Goal: Transaction & Acquisition: Purchase product/service

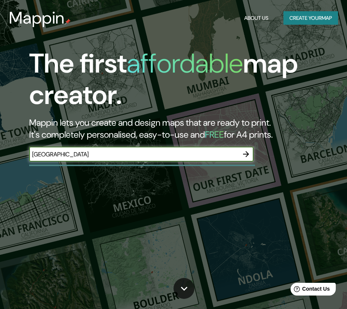
type input "[GEOGRAPHIC_DATA]"
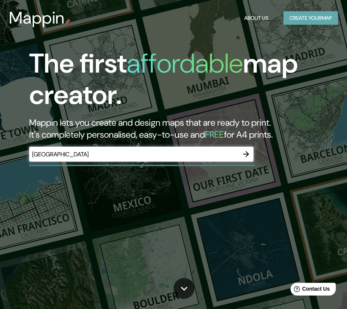
click at [312, 18] on button "Create your map" at bounding box center [310, 18] width 55 height 14
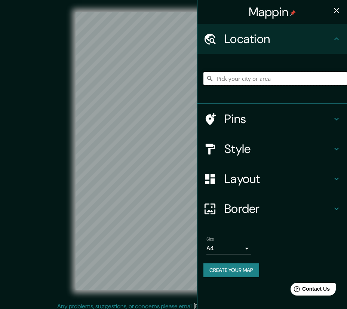
click at [274, 72] on input "Pick your city or area" at bounding box center [275, 78] width 144 height 13
type input "[GEOGRAPHIC_DATA], [GEOGRAPHIC_DATA], [GEOGRAPHIC_DATA]"
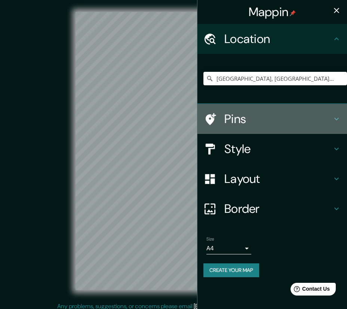
click at [289, 121] on h4 "Pins" at bounding box center [278, 118] width 108 height 15
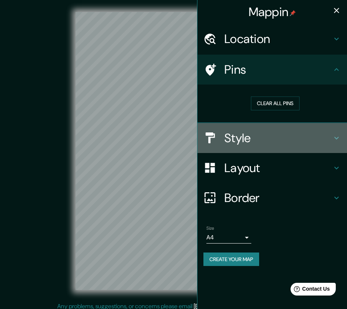
click at [289, 139] on h4 "Style" at bounding box center [278, 137] width 108 height 15
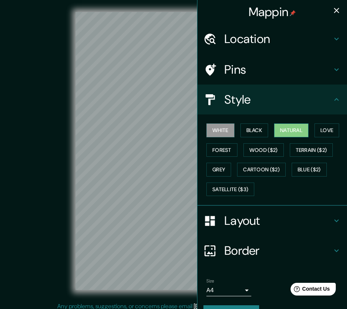
click at [286, 134] on button "Natural" at bounding box center [291, 130] width 34 height 14
click at [227, 153] on button "Forest" at bounding box center [221, 150] width 31 height 14
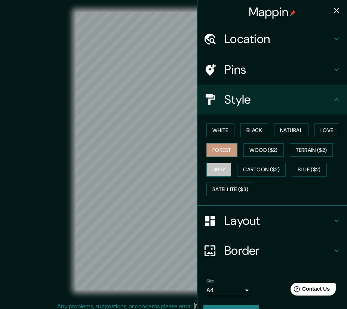
click at [222, 168] on button "Grey" at bounding box center [218, 170] width 25 height 14
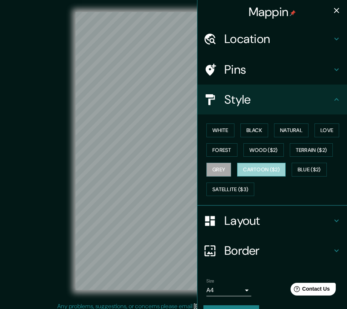
click at [251, 167] on button "Cartoon ($2)" at bounding box center [261, 170] width 49 height 14
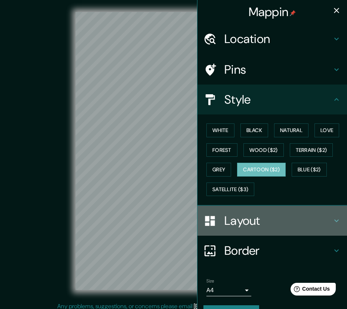
click at [265, 218] on h4 "Layout" at bounding box center [278, 220] width 108 height 15
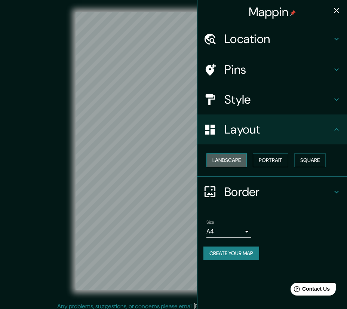
click at [231, 159] on button "Landscape" at bounding box center [226, 160] width 40 height 14
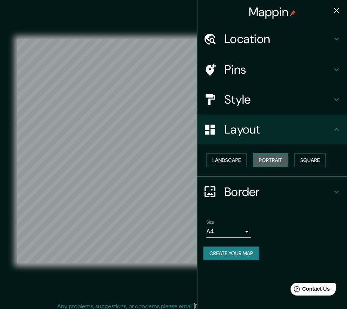
click at [264, 160] on button "Portrait" at bounding box center [271, 160] width 36 height 14
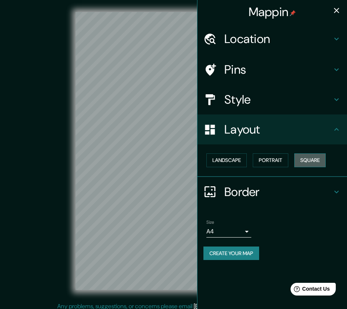
click at [303, 161] on button "Square" at bounding box center [309, 160] width 31 height 14
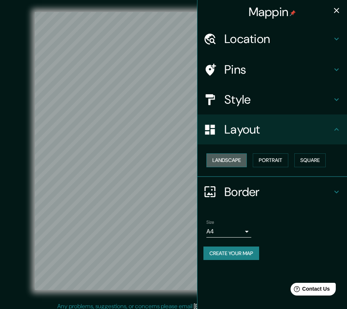
click at [235, 159] on button "Landscape" at bounding box center [226, 160] width 40 height 14
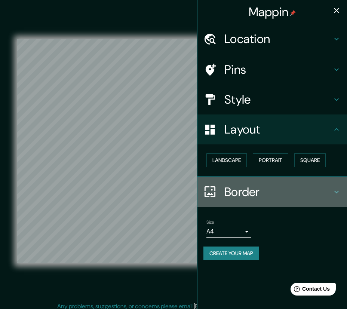
click at [254, 187] on h4 "Border" at bounding box center [278, 191] width 108 height 15
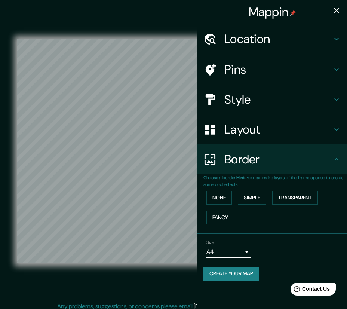
scroll to position [5, 0]
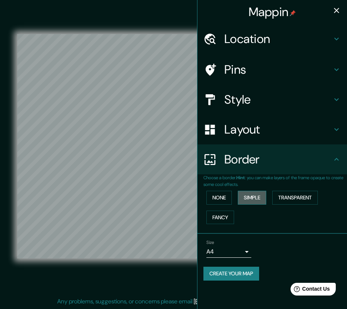
click at [247, 196] on button "Simple" at bounding box center [252, 198] width 28 height 14
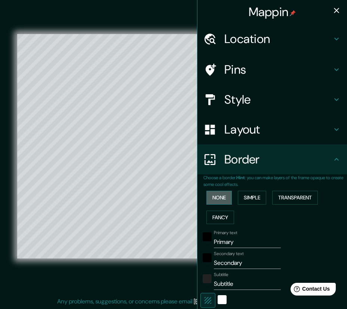
click at [221, 199] on button "None" at bounding box center [218, 198] width 25 height 14
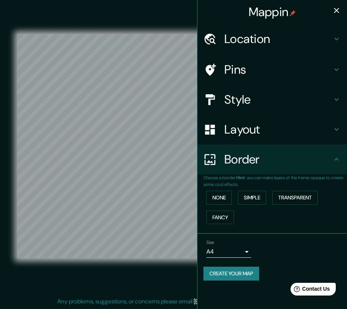
scroll to position [0, 0]
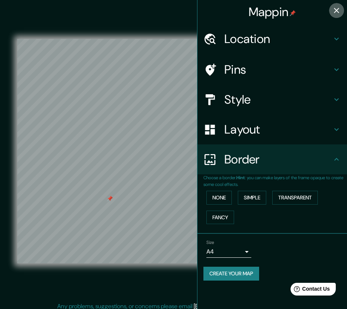
click at [335, 8] on icon "button" at bounding box center [336, 10] width 5 height 5
